Goal: Check status: Check status

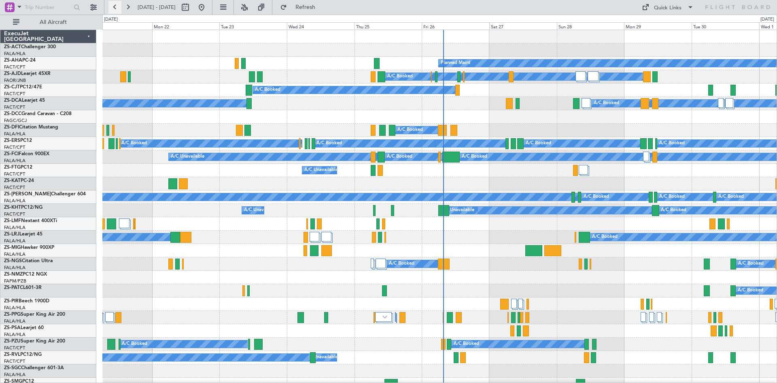
click at [115, 7] on button at bounding box center [115, 7] width 13 height 13
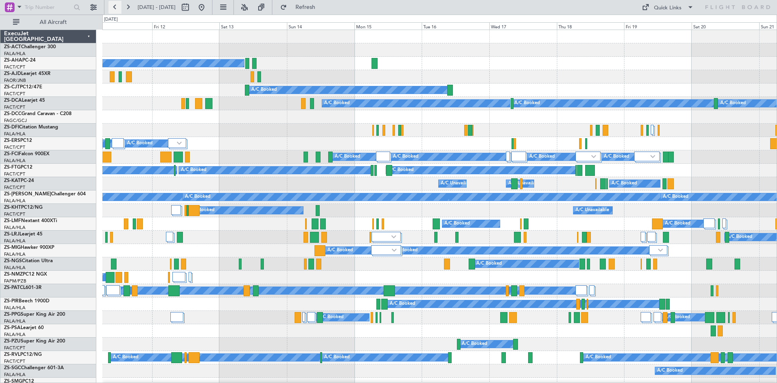
click at [119, 10] on button at bounding box center [115, 7] width 13 height 13
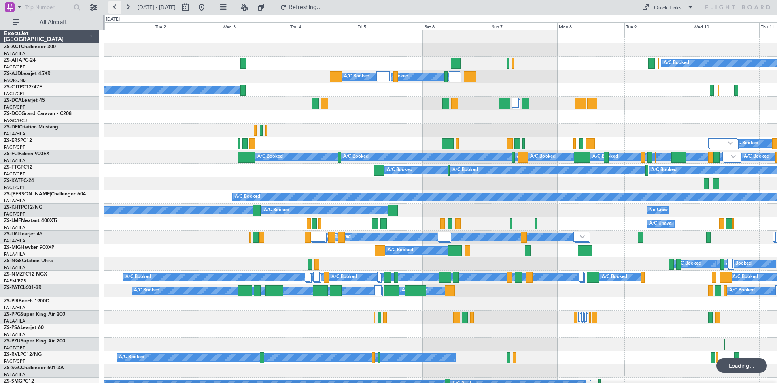
click at [119, 10] on button at bounding box center [115, 7] width 13 height 13
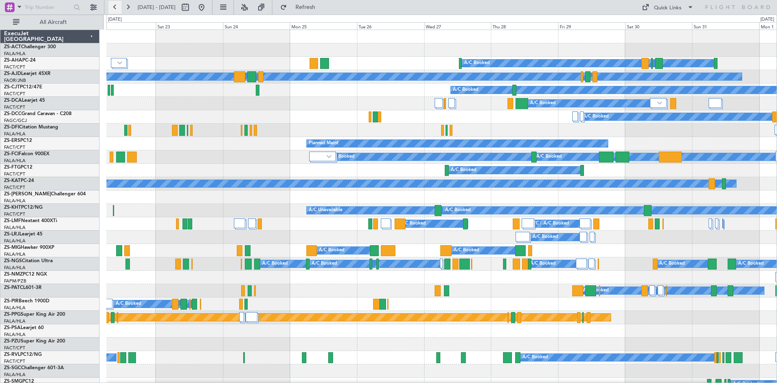
click at [119, 10] on button at bounding box center [115, 7] width 13 height 13
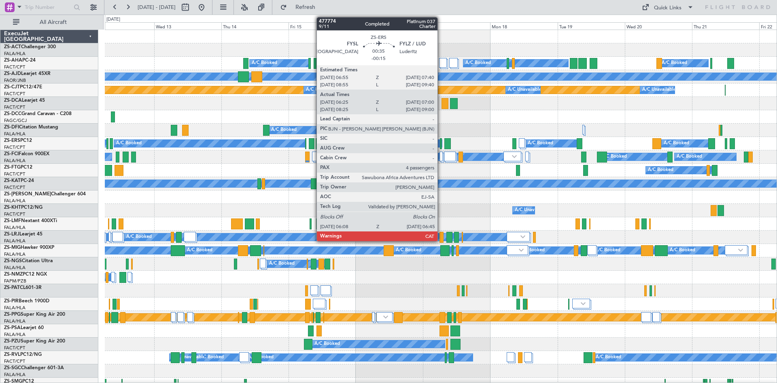
click at [441, 146] on div at bounding box center [441, 143] width 2 height 11
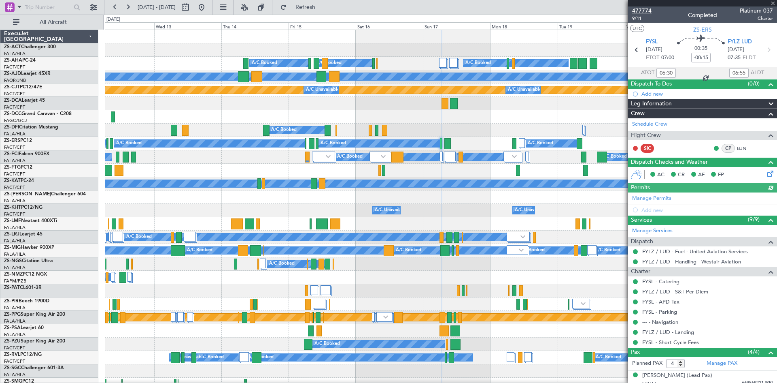
click at [647, 11] on span "477774" at bounding box center [641, 10] width 19 height 9
click at [774, 4] on span at bounding box center [773, 3] width 8 height 7
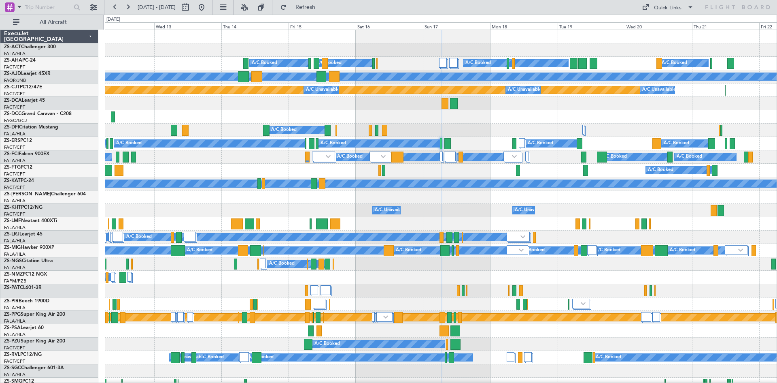
type input "0"
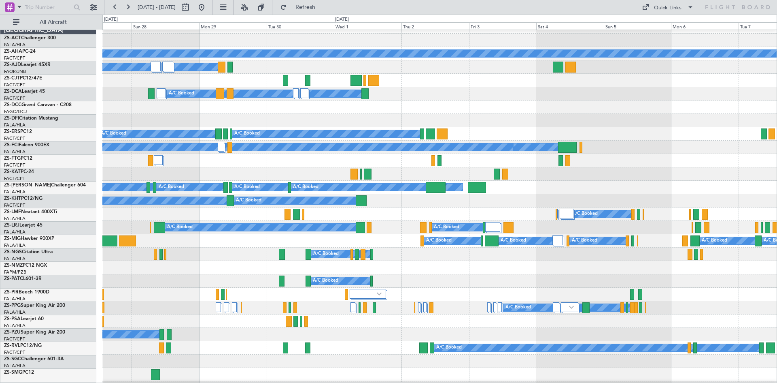
scroll to position [10, 0]
click at [199, 114] on div "A/C Booked" at bounding box center [439, 120] width 675 height 13
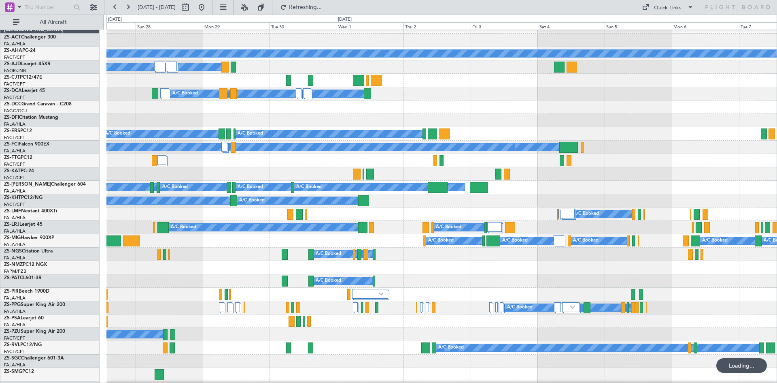
scroll to position [0, 0]
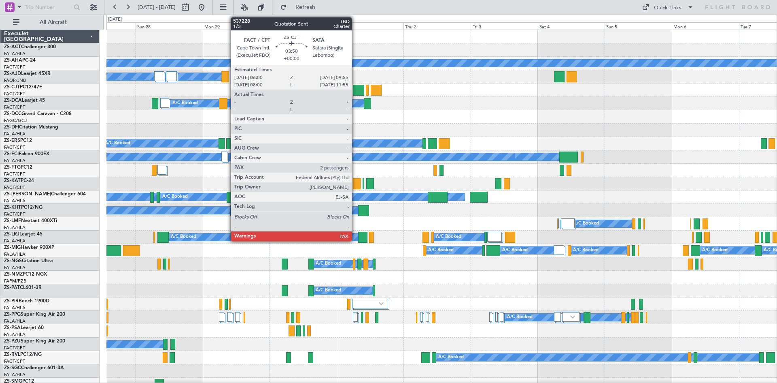
click at [355, 88] on div at bounding box center [358, 90] width 11 height 11
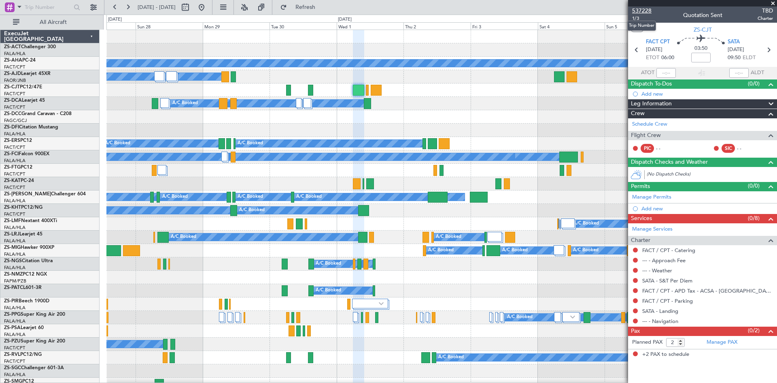
click at [645, 11] on span "537228" at bounding box center [641, 10] width 19 height 9
